Goal: Task Accomplishment & Management: Complete application form

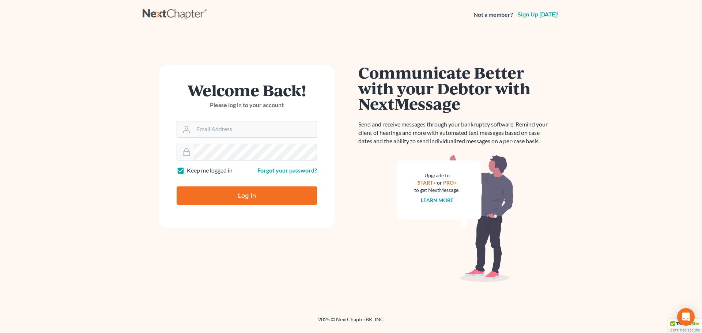
type input "[EMAIL_ADDRESS][DOMAIN_NAME]"
click at [228, 197] on input "Log In" at bounding box center [247, 196] width 140 height 18
type input "Thinking..."
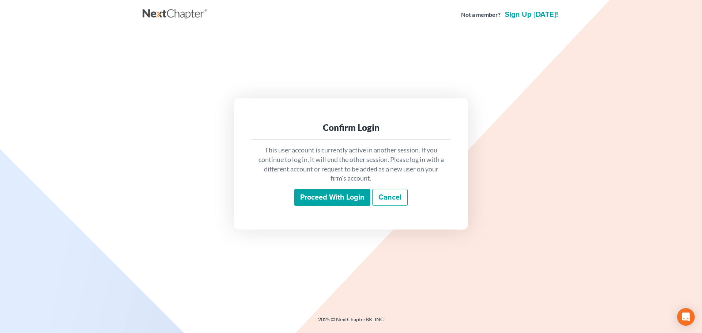
click at [328, 201] on input "Proceed with login" at bounding box center [332, 197] width 76 height 17
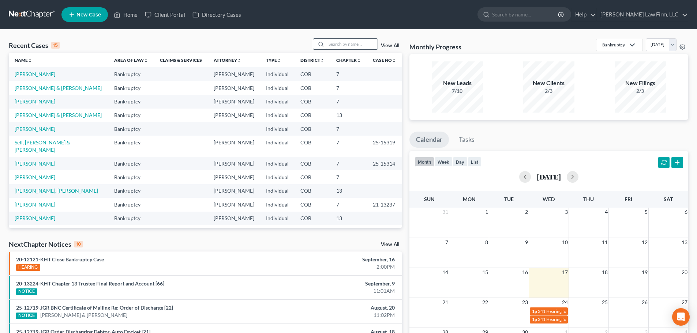
click at [342, 44] on input "search" at bounding box center [351, 44] width 51 height 11
type input "test"
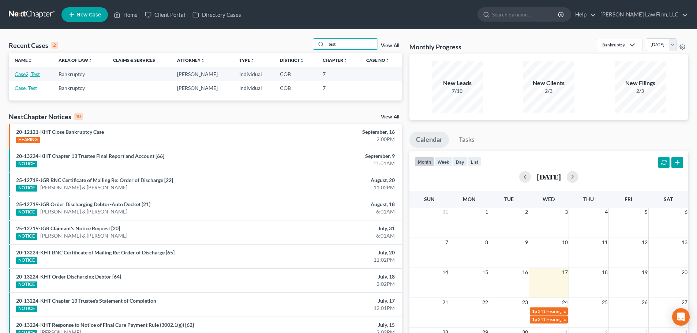
click at [34, 73] on link "Case2, Test" at bounding box center [27, 74] width 25 height 6
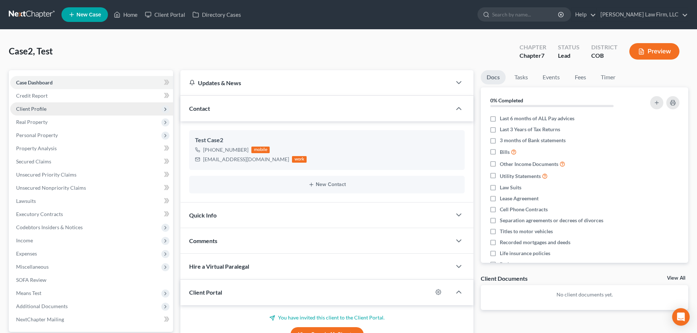
click at [70, 107] on span "Client Profile" at bounding box center [91, 108] width 163 height 13
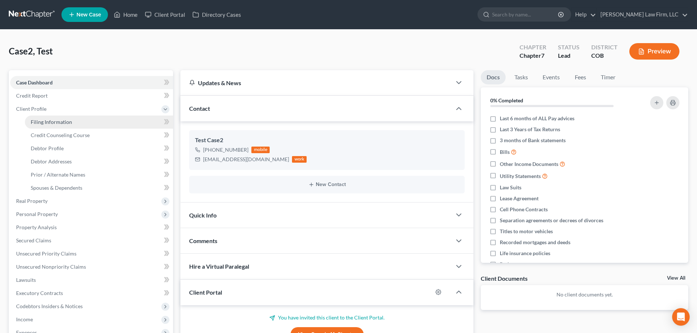
click at [68, 120] on span "Filing Information" at bounding box center [51, 122] width 41 height 6
select select "1"
select select "0"
select select "5"
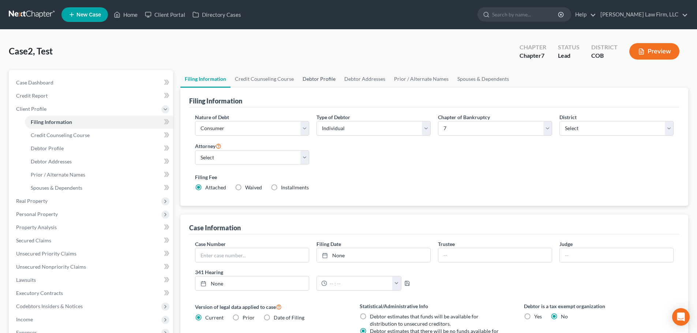
click at [324, 82] on link "Debtor Profile" at bounding box center [319, 79] width 42 height 18
select select "0"
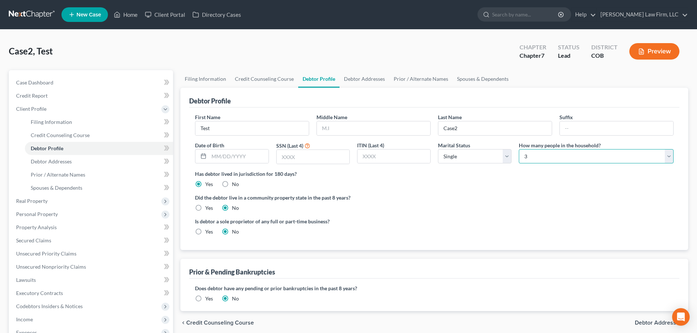
click at [530, 162] on select "Select 1 2 3 4 5 6 7 8 9 10 11 12 13 14 15 16 17 18 19 20" at bounding box center [596, 156] width 155 height 15
select select "1"
click at [519, 149] on select "Select 1 2 3 4 5 6 7 8 9 10 11 12 13 14 15 16 17 18 19 20" at bounding box center [596, 156] width 155 height 15
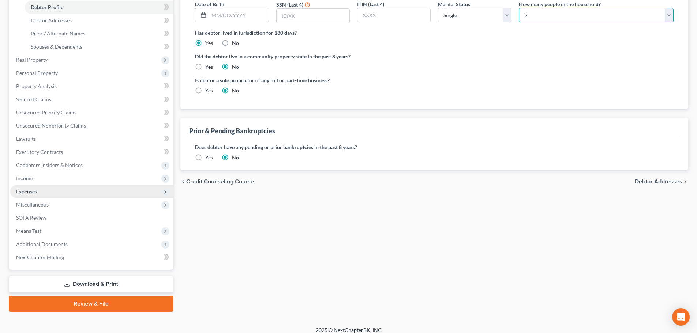
scroll to position [148, 0]
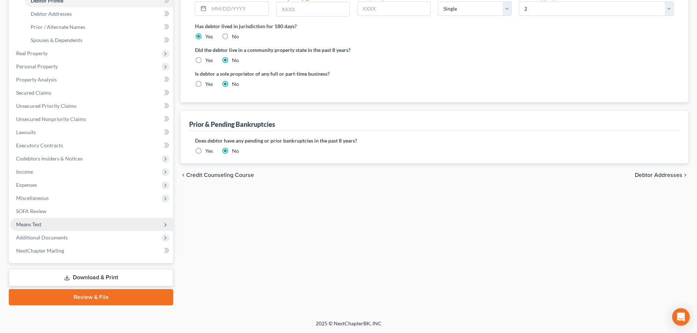
click at [55, 227] on span "Means Test" at bounding box center [91, 224] width 163 height 13
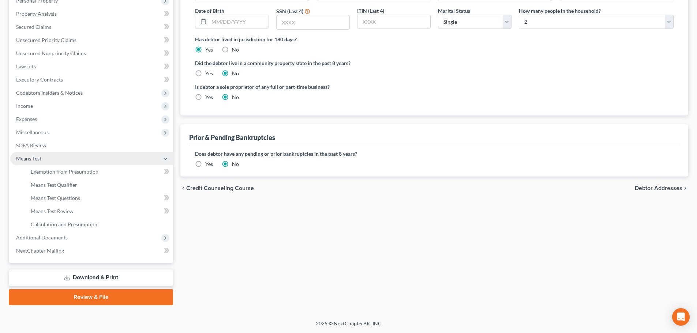
scroll to position [135, 0]
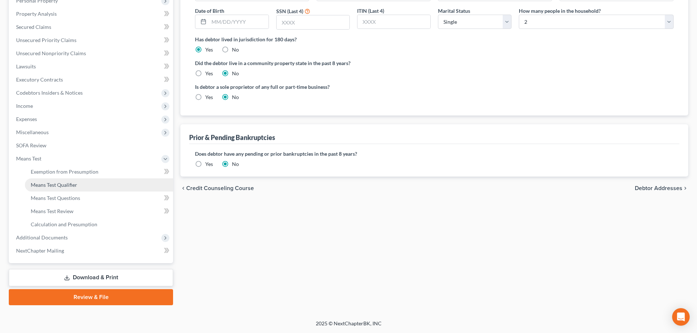
click at [58, 189] on link "Means Test Qualifier" at bounding box center [99, 185] width 148 height 13
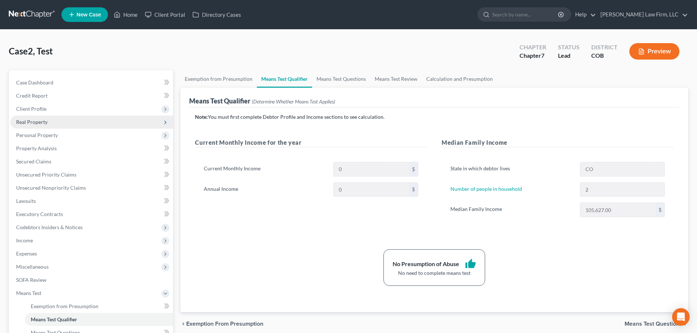
click at [80, 116] on span "Real Property" at bounding box center [91, 122] width 163 height 13
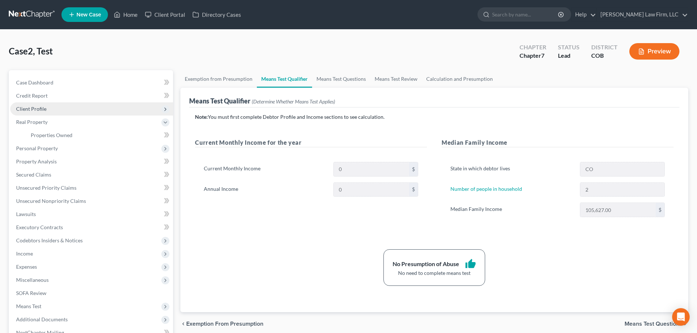
click at [80, 112] on span "Client Profile" at bounding box center [91, 108] width 163 height 13
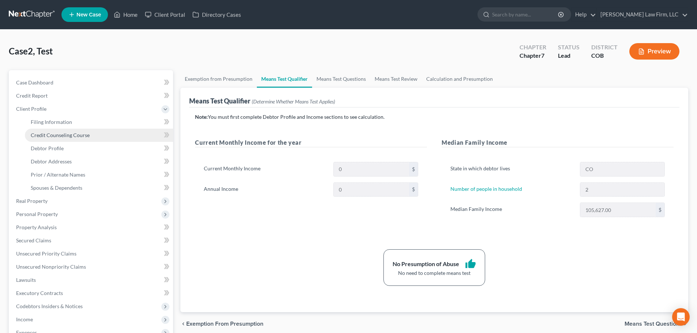
click at [72, 131] on link "Credit Counseling Course" at bounding box center [99, 135] width 148 height 13
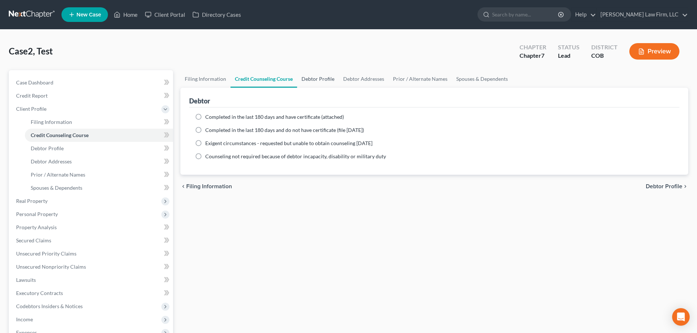
click at [304, 80] on link "Debtor Profile" at bounding box center [318, 79] width 42 height 18
select select "0"
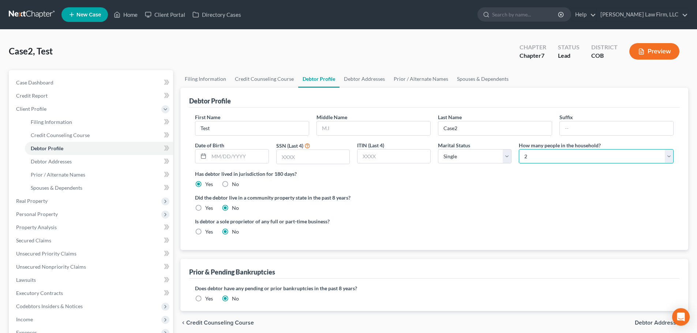
click at [523, 157] on select "Select 1 2 3 4 5 6 7 8 9 10 11 12 13 14 15 16 17 18 19 20" at bounding box center [596, 156] width 155 height 15
select select "2"
click at [519, 149] on select "Select 1 2 3 4 5 6 7 8 9 10 11 12 13 14 15 16 17 18 19 20" at bounding box center [596, 156] width 155 height 15
click at [407, 42] on div "Case2, Test Upgraded Chapter Chapter 7 Status Lead District COB Preview" at bounding box center [348, 54] width 679 height 32
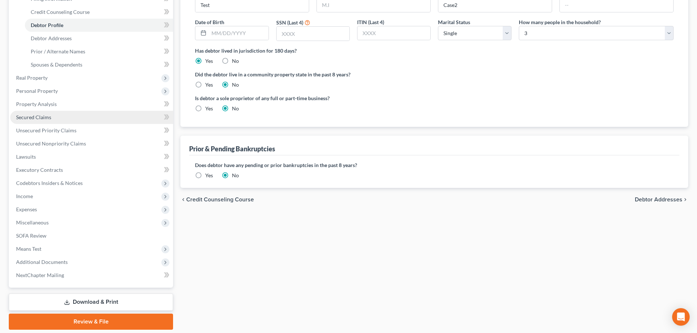
scroll to position [146, 0]
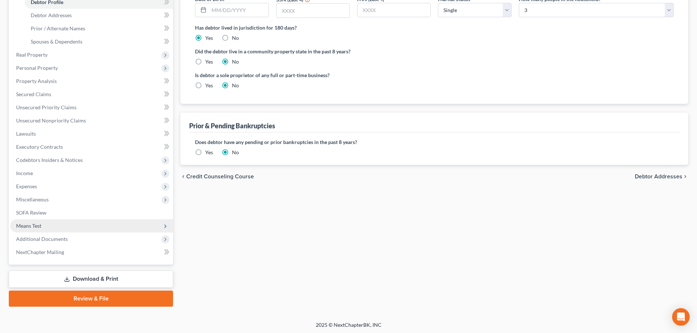
click at [53, 224] on span "Means Test" at bounding box center [91, 225] width 163 height 13
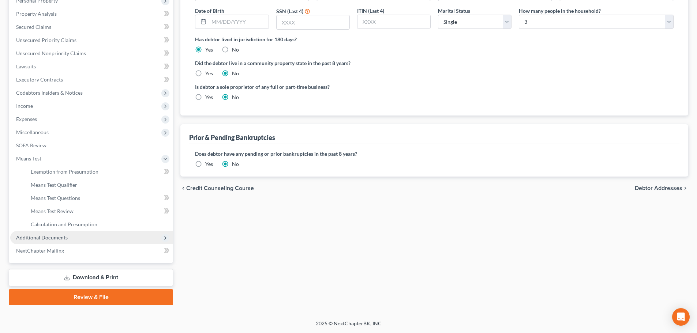
scroll to position [135, 0]
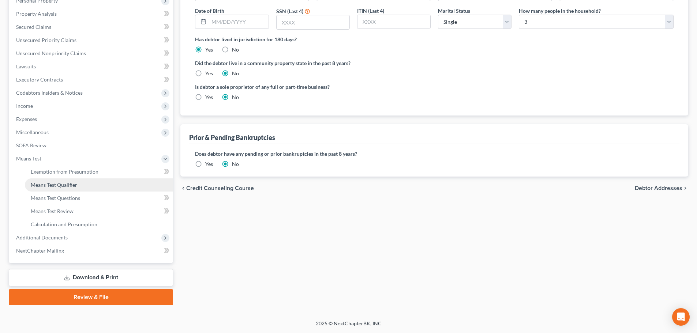
click at [68, 186] on span "Means Test Qualifier" at bounding box center [54, 185] width 46 height 6
